Goal: Browse casually

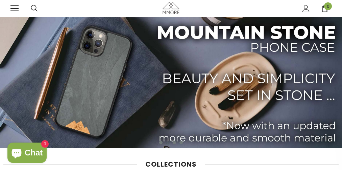
click at [171, 95] on img at bounding box center [171, 82] width 342 height 131
click at [171, 8] on img at bounding box center [171, 8] width 17 height 12
click at [171, 95] on img at bounding box center [171, 82] width 342 height 131
click at [171, 8] on img at bounding box center [171, 8] width 17 height 12
